Goal: Find contact information: Find contact information

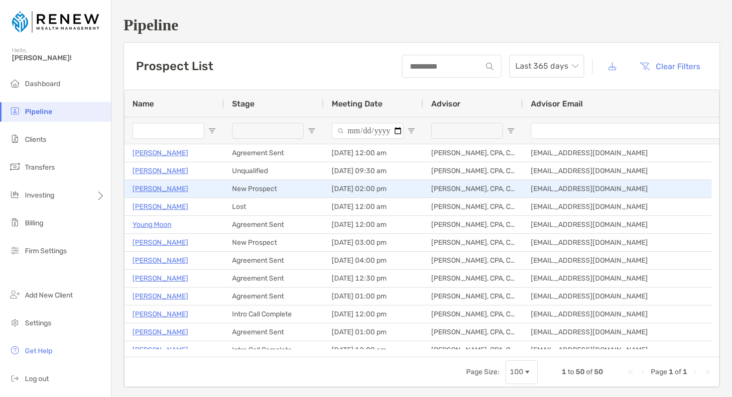
click at [162, 187] on p "[PERSON_NAME]" at bounding box center [160, 189] width 56 height 12
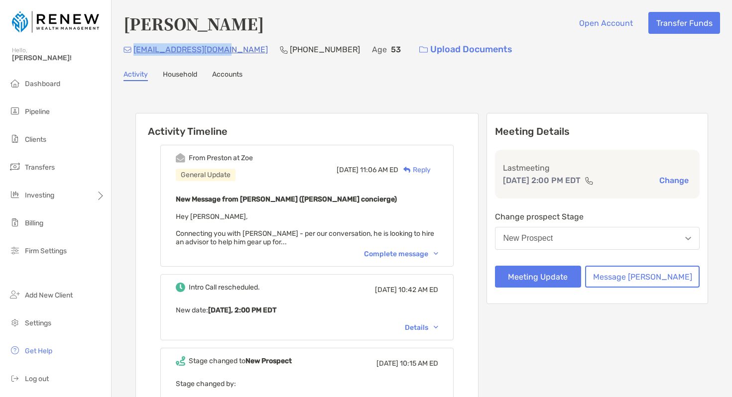
drag, startPoint x: 222, startPoint y: 49, endPoint x: 135, endPoint y: 50, distance: 86.6
click at [135, 50] on div "bigelvis2@comcast.net (410) 598-1799 Age 53 Upload Documents" at bounding box center [421, 49] width 596 height 21
copy p "bigelvis2@comcast.net"
